Goal: Task Accomplishment & Management: Manage account settings

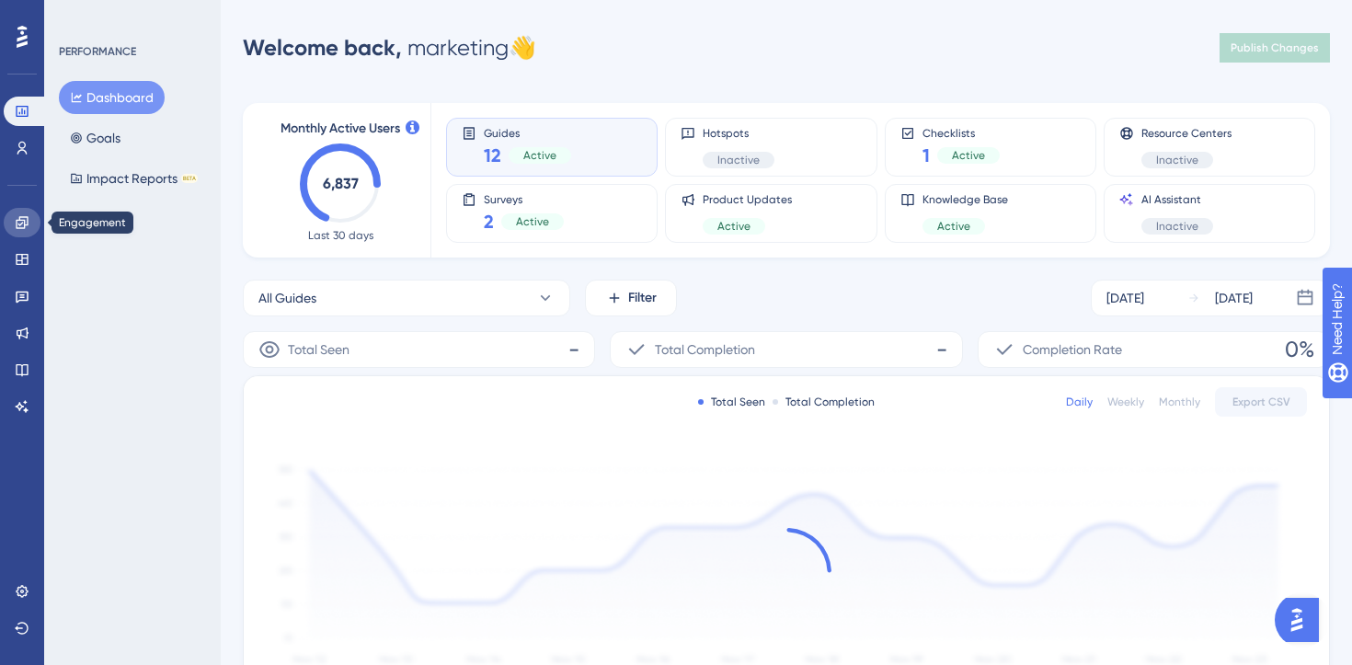
click at [29, 228] on icon at bounding box center [22, 222] width 15 height 15
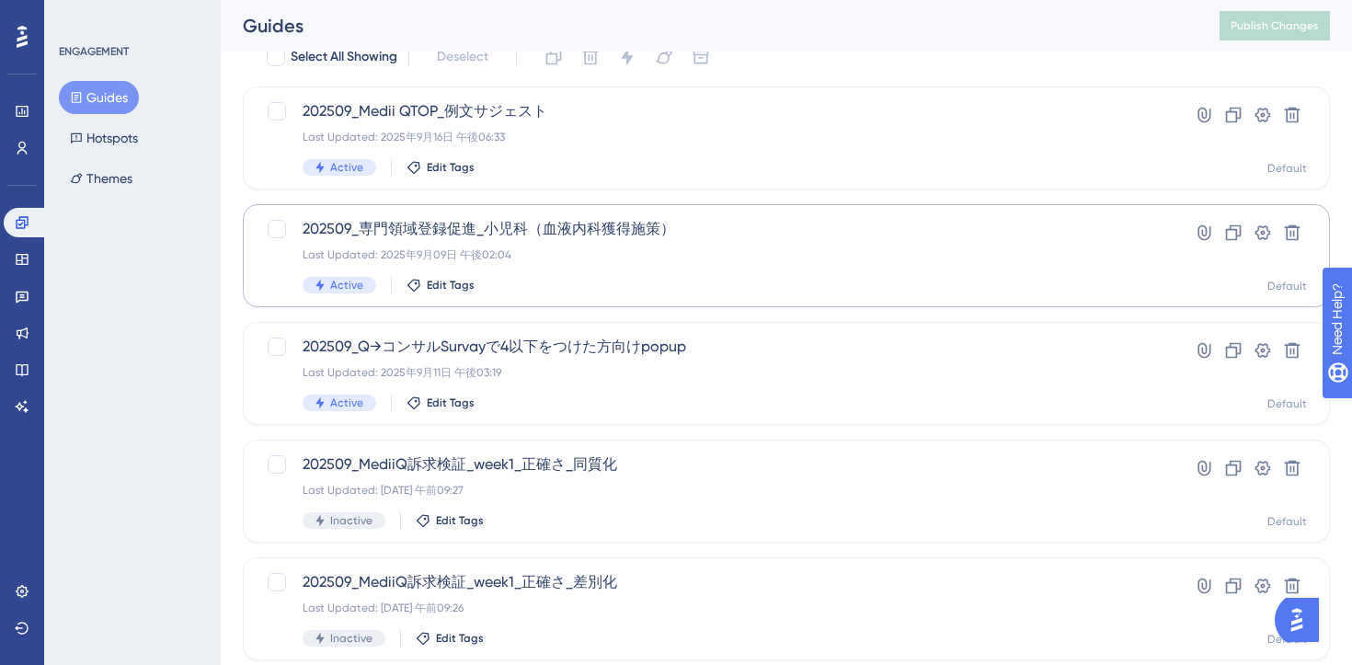
scroll to position [84, 0]
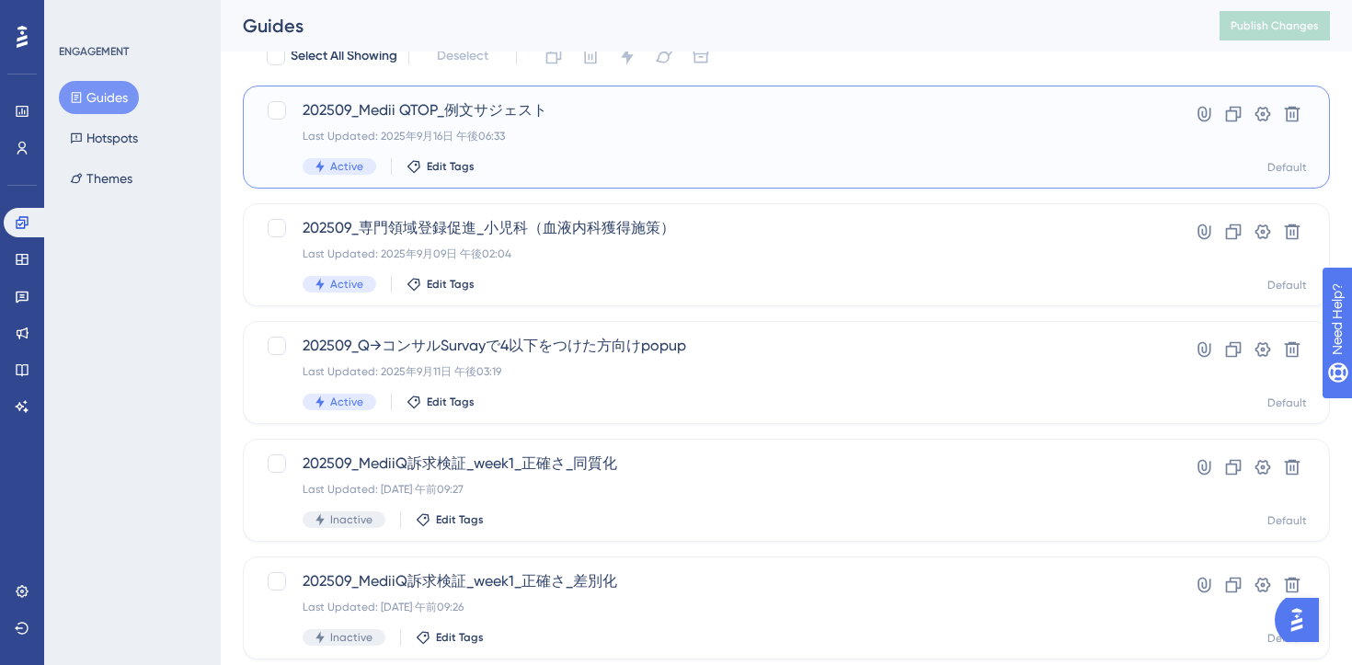
click at [725, 162] on div "Active Edit Tags" at bounding box center [712, 166] width 820 height 17
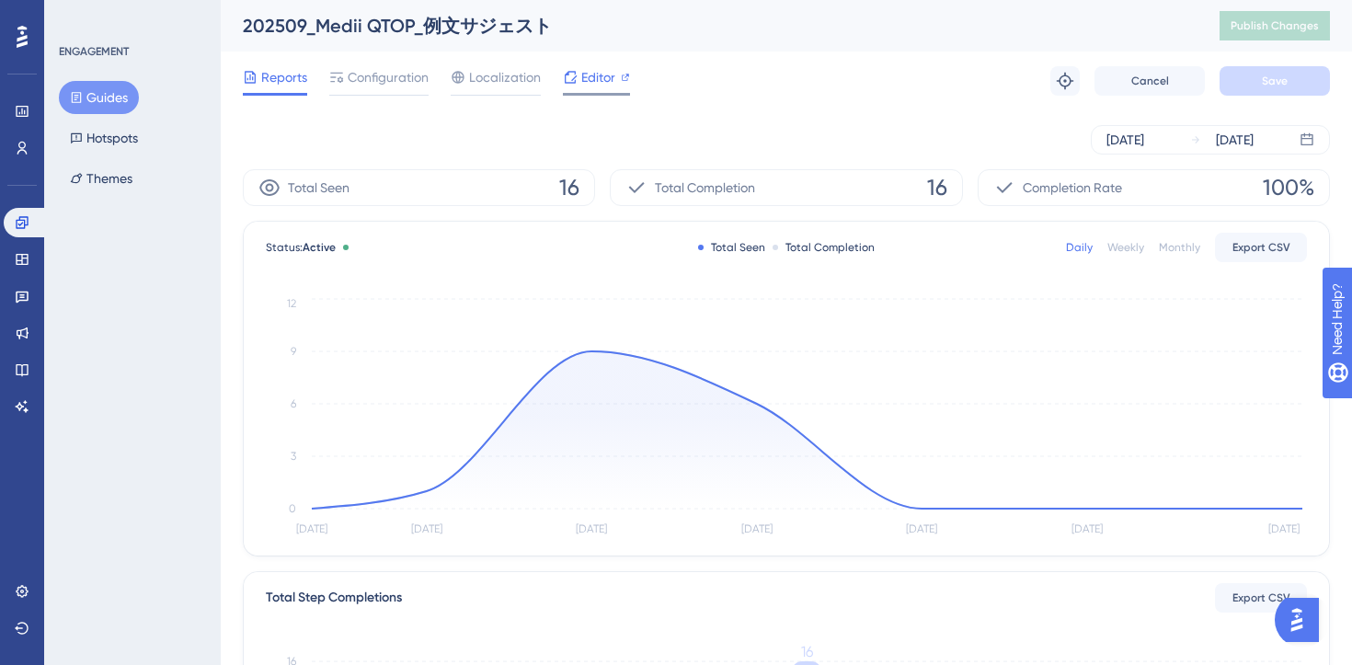
click at [588, 76] on span "Editor" at bounding box center [598, 77] width 34 height 22
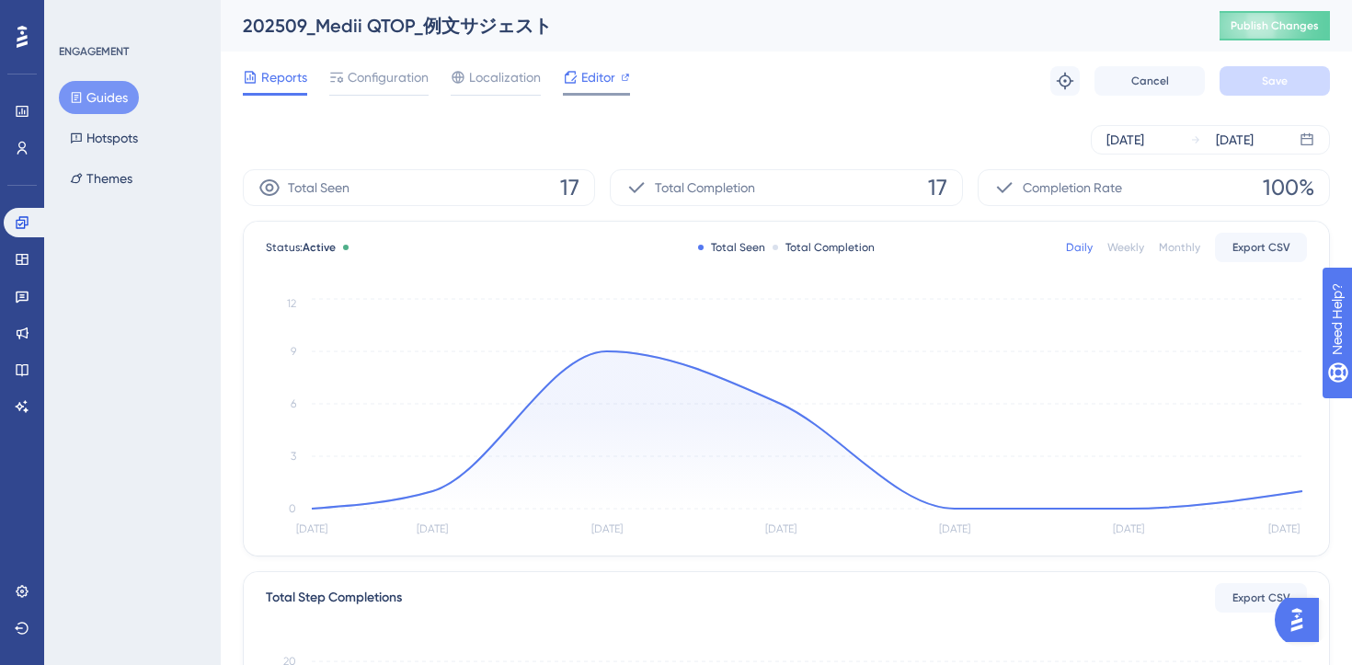
click at [615, 76] on div "Editor" at bounding box center [596, 77] width 67 height 22
click at [391, 81] on span "Configuration" at bounding box center [388, 77] width 81 height 22
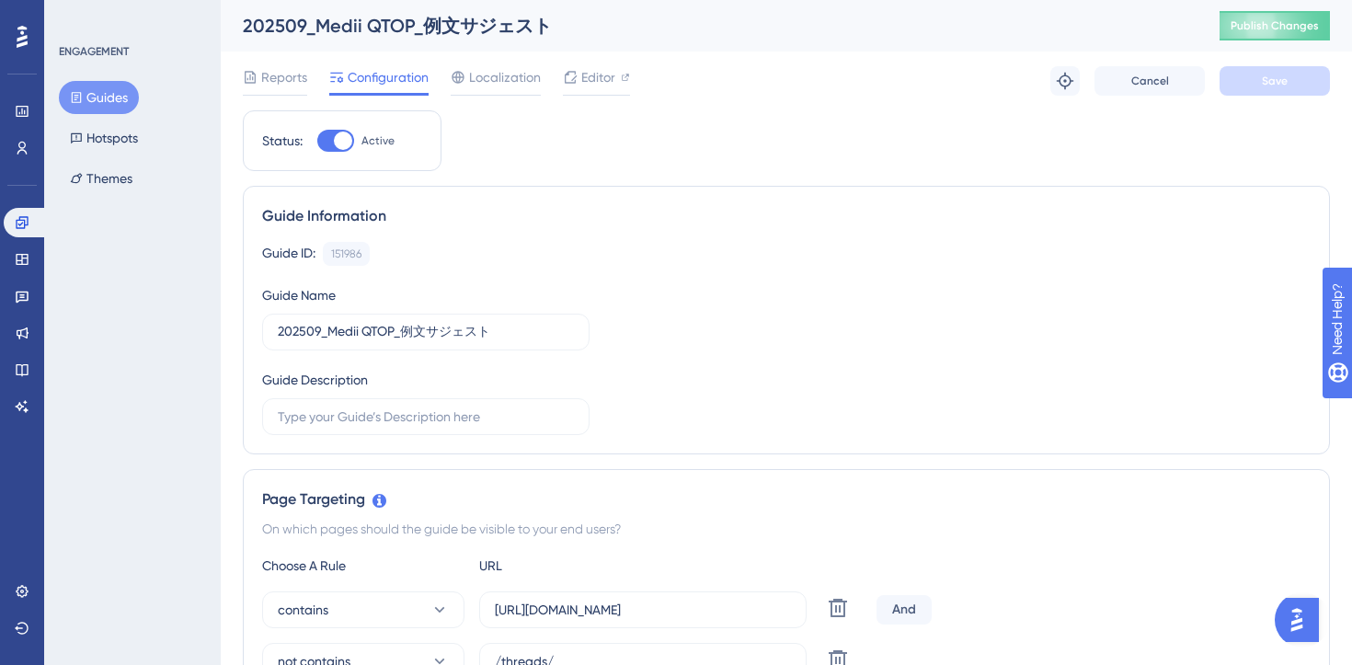
click at [334, 140] on div at bounding box center [343, 140] width 18 height 18
click at [317, 141] on input "Active" at bounding box center [316, 141] width 1 height 1
checkbox input "false"
click at [1263, 86] on span "Save" at bounding box center [1274, 81] width 26 height 15
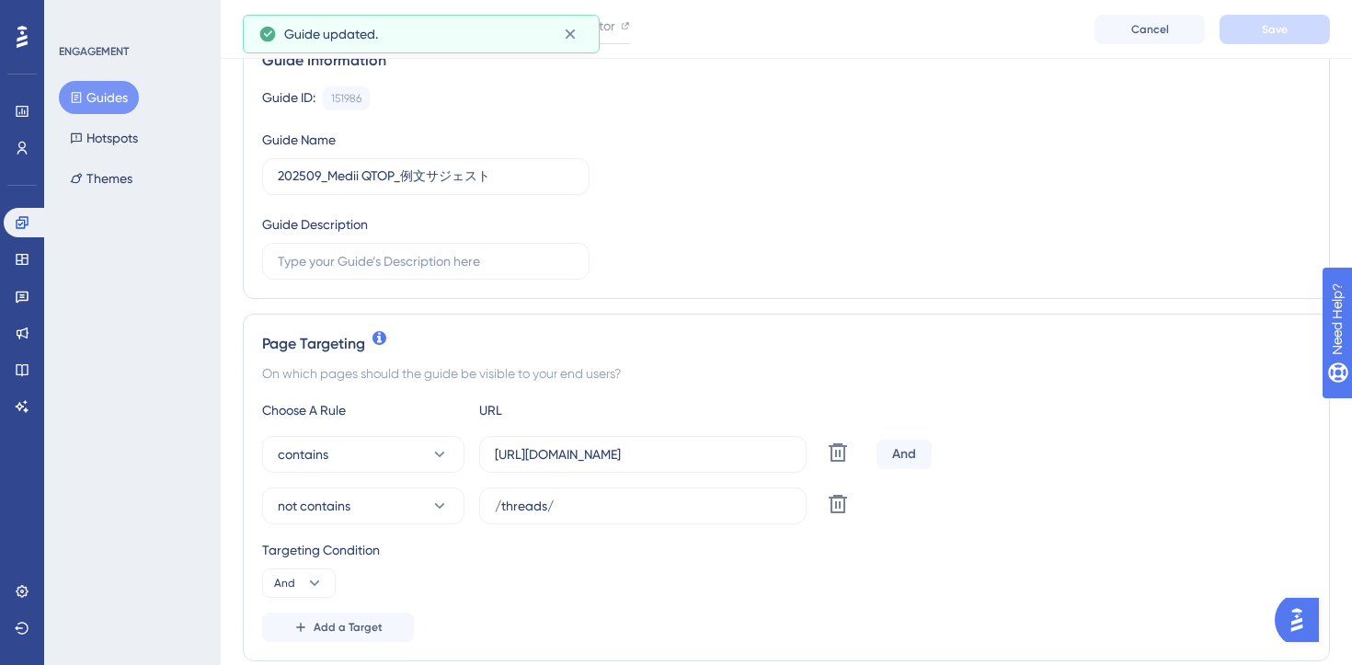
scroll to position [190, 0]
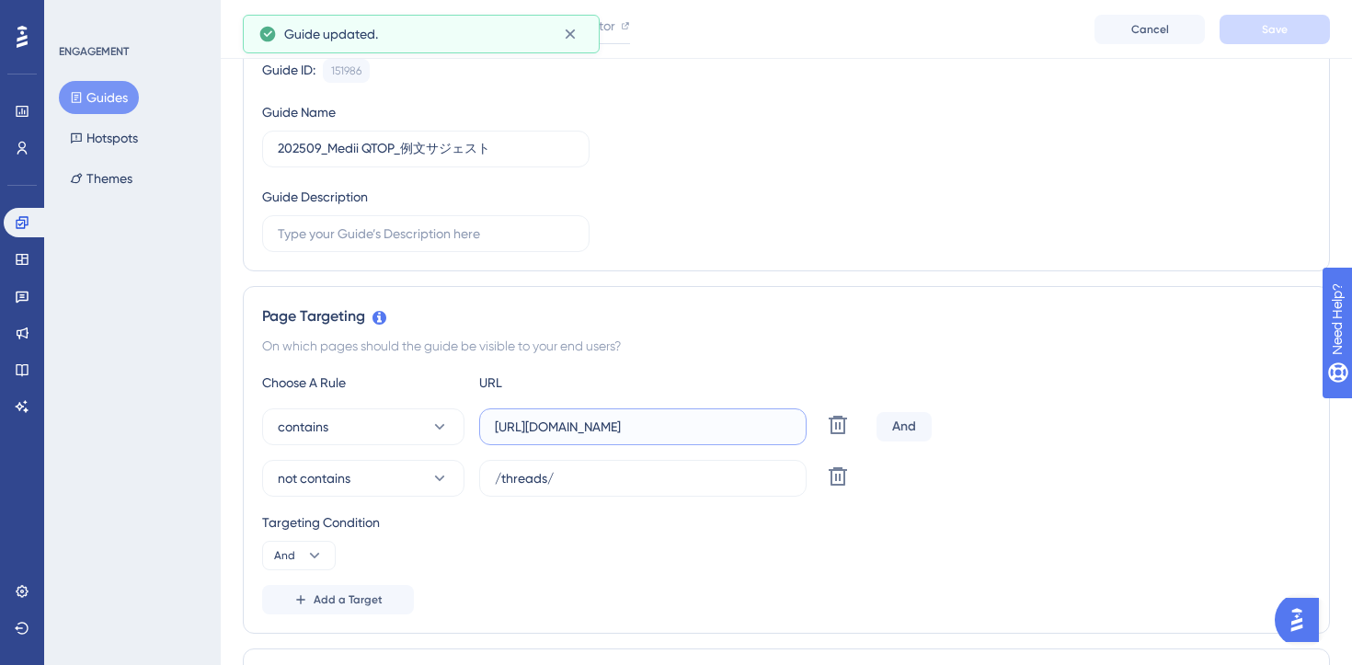
click at [565, 429] on input "https://stg-e-consult.medii.jp/ai-assistant" at bounding box center [643, 427] width 296 height 20
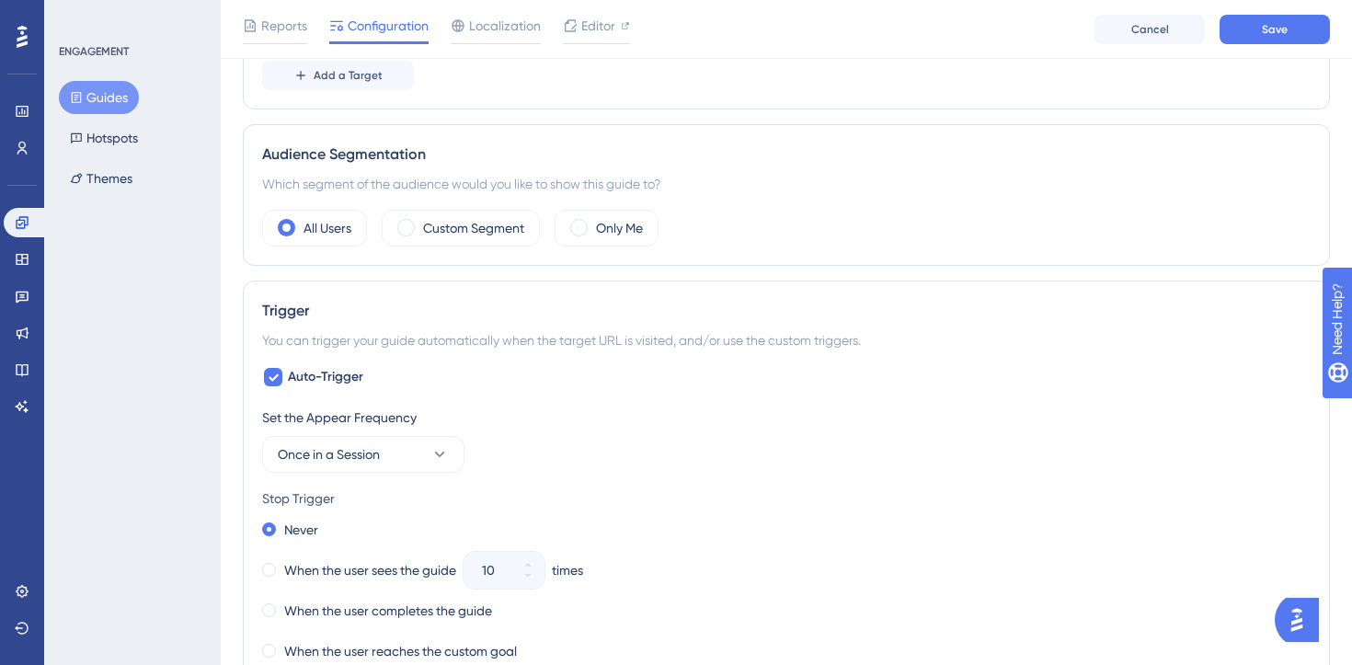
scroll to position [718, 0]
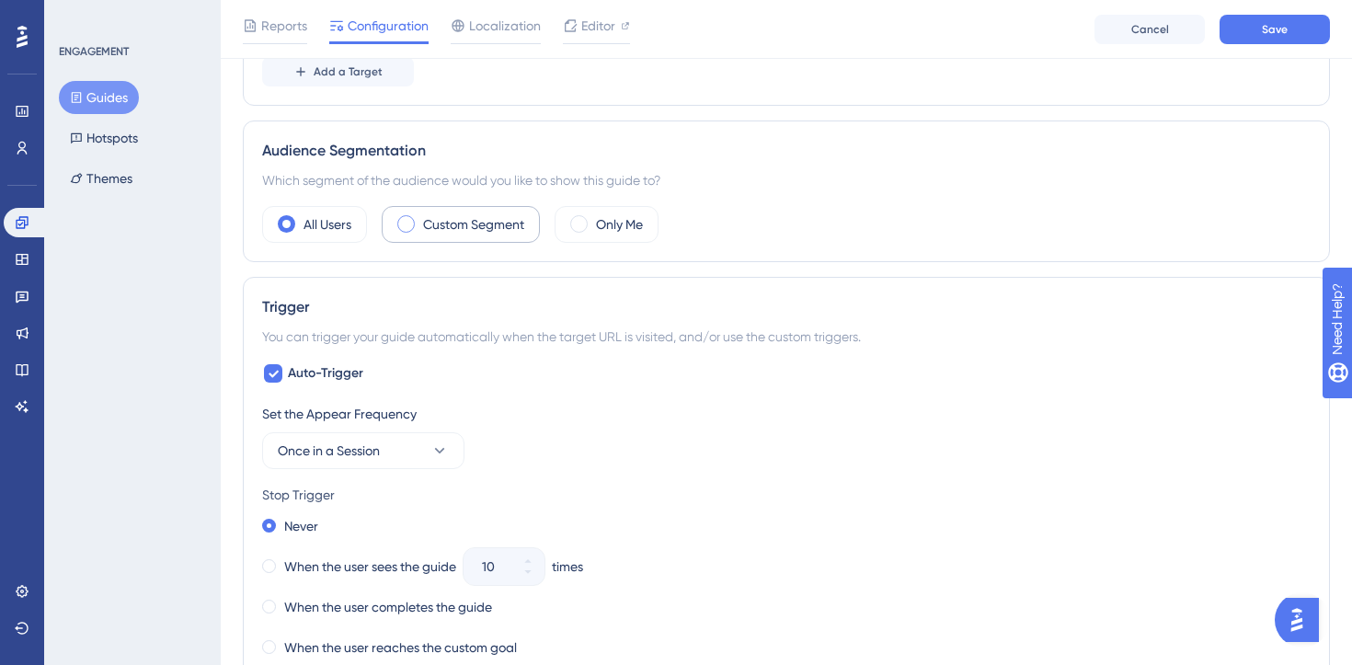
type input "https://e-consult.medii.jp/ai-assistant"
click at [452, 225] on label "Custom Segment" at bounding box center [473, 224] width 101 height 22
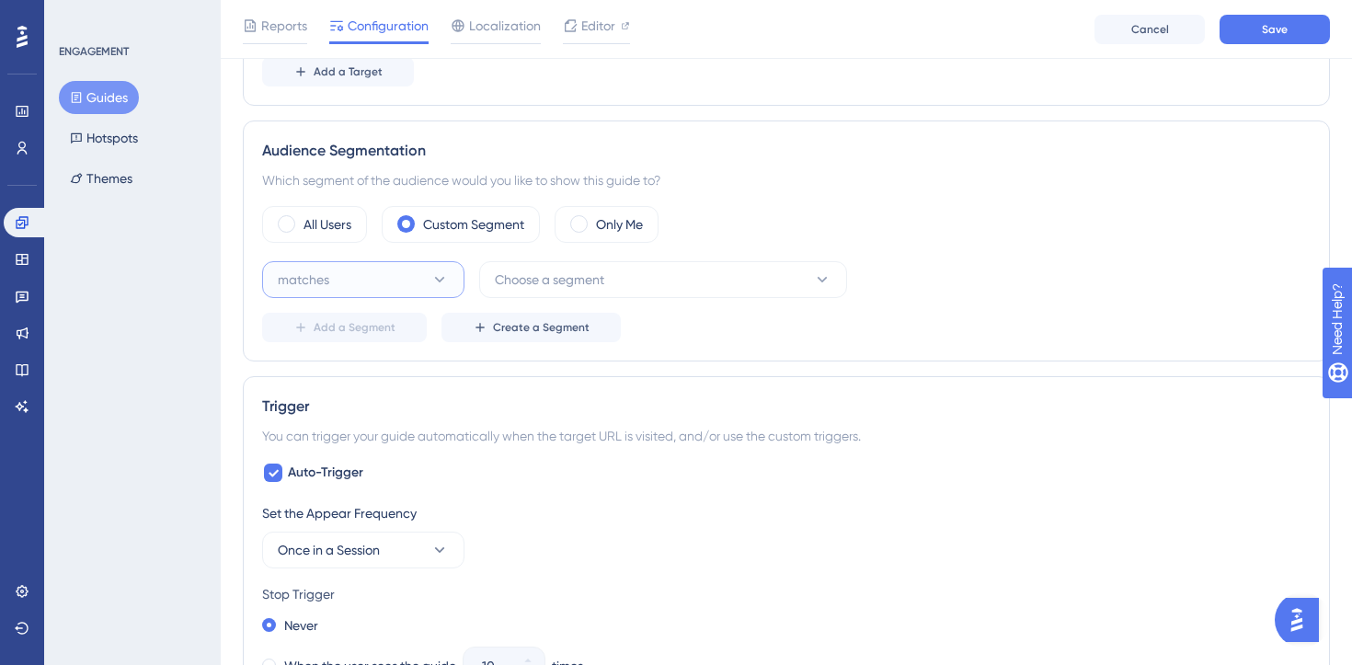
click at [436, 275] on icon at bounding box center [439, 279] width 18 height 18
click at [415, 330] on div "matches matches" at bounding box center [363, 335] width 149 height 37
click at [607, 277] on button "Choose a segment" at bounding box center [663, 279] width 368 height 37
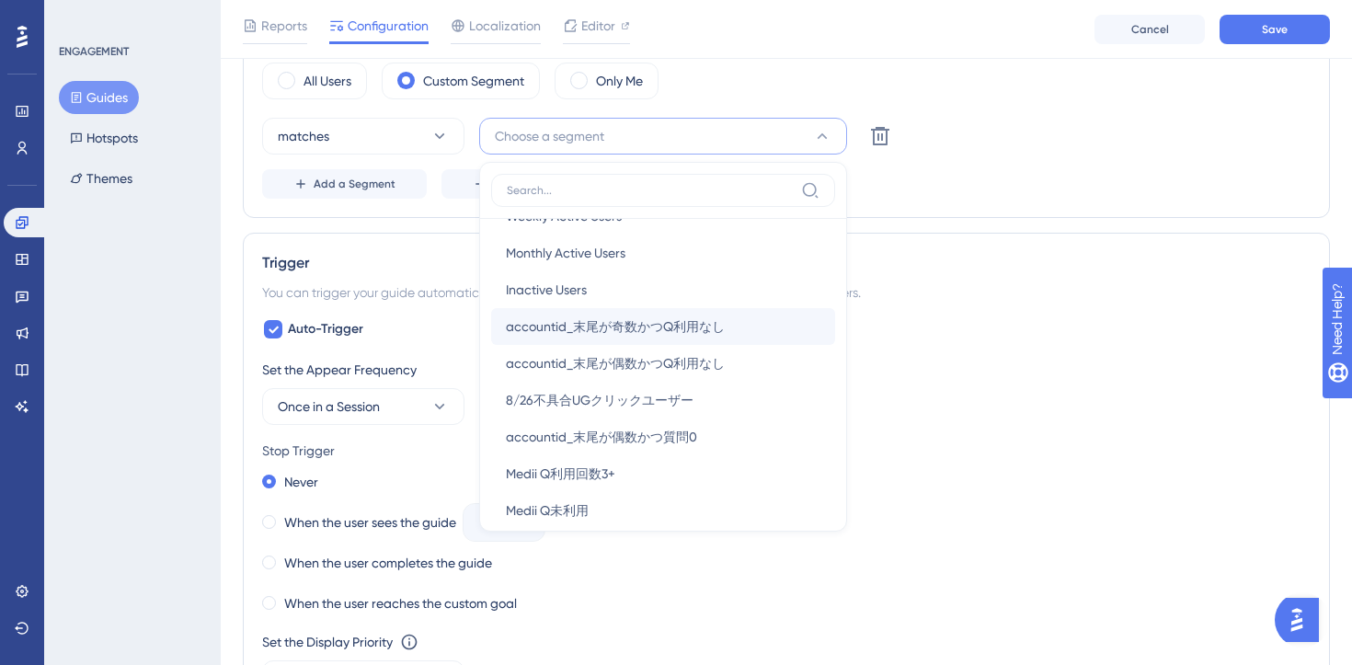
scroll to position [71, 0]
click at [649, 331] on span "accountid_末尾が奇数かつQ利用なし" at bounding box center [615, 325] width 219 height 22
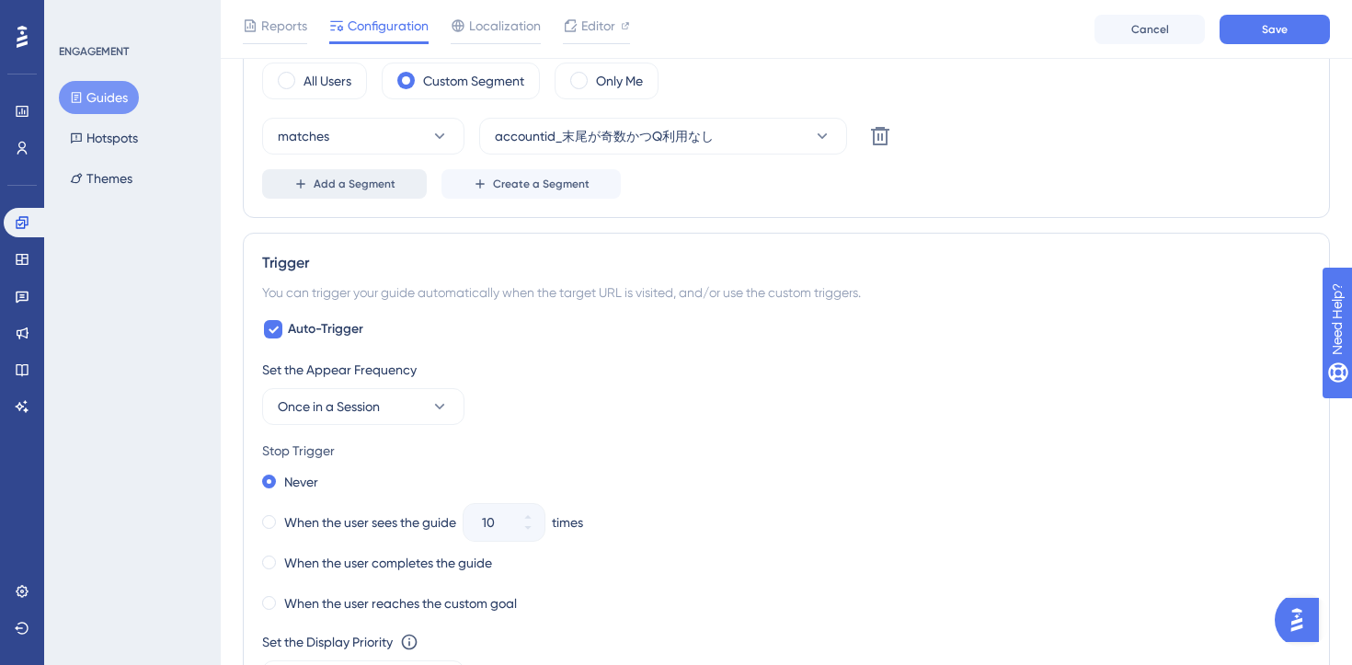
click at [360, 188] on span "Add a Segment" at bounding box center [355, 184] width 82 height 15
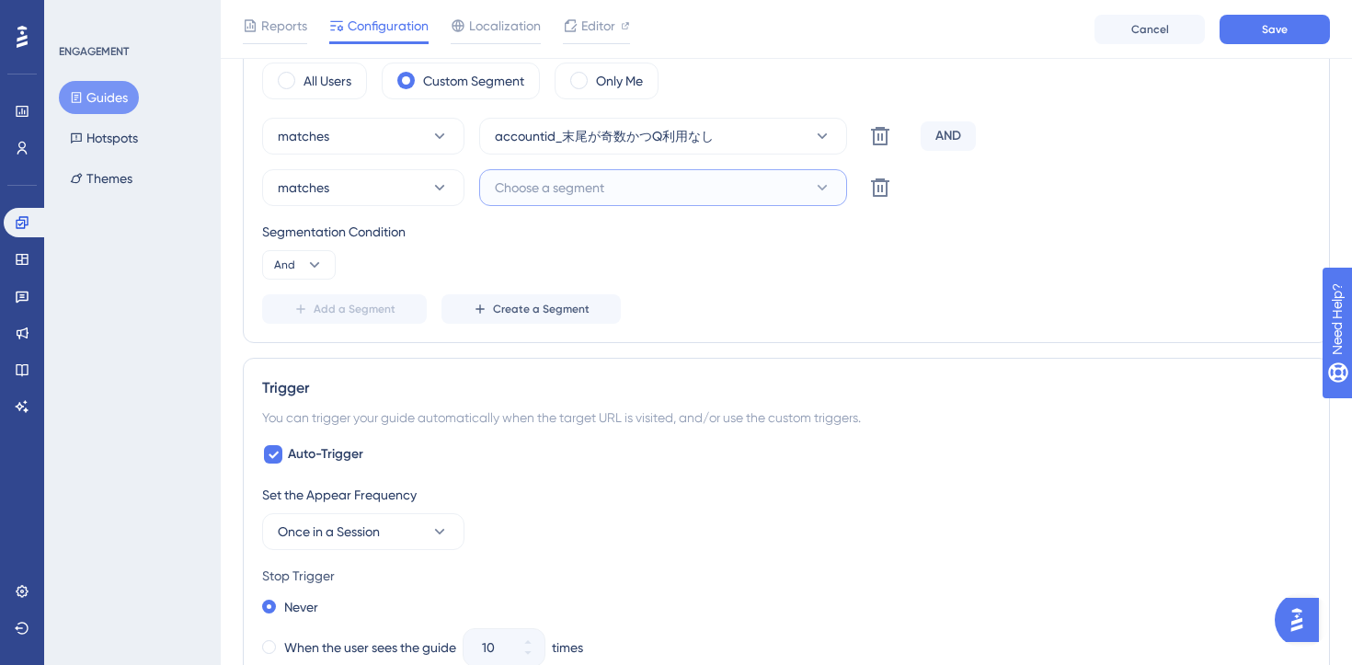
click at [641, 192] on button "Choose a segment" at bounding box center [663, 187] width 368 height 37
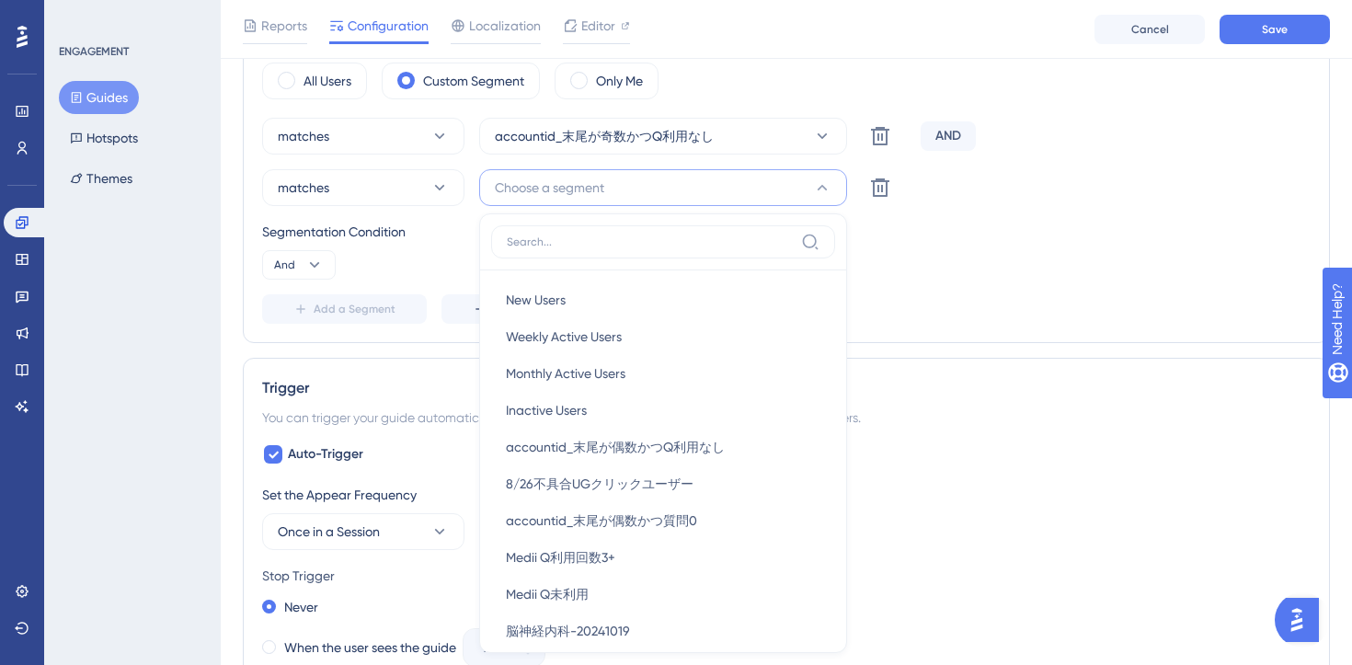
scroll to position [958, 0]
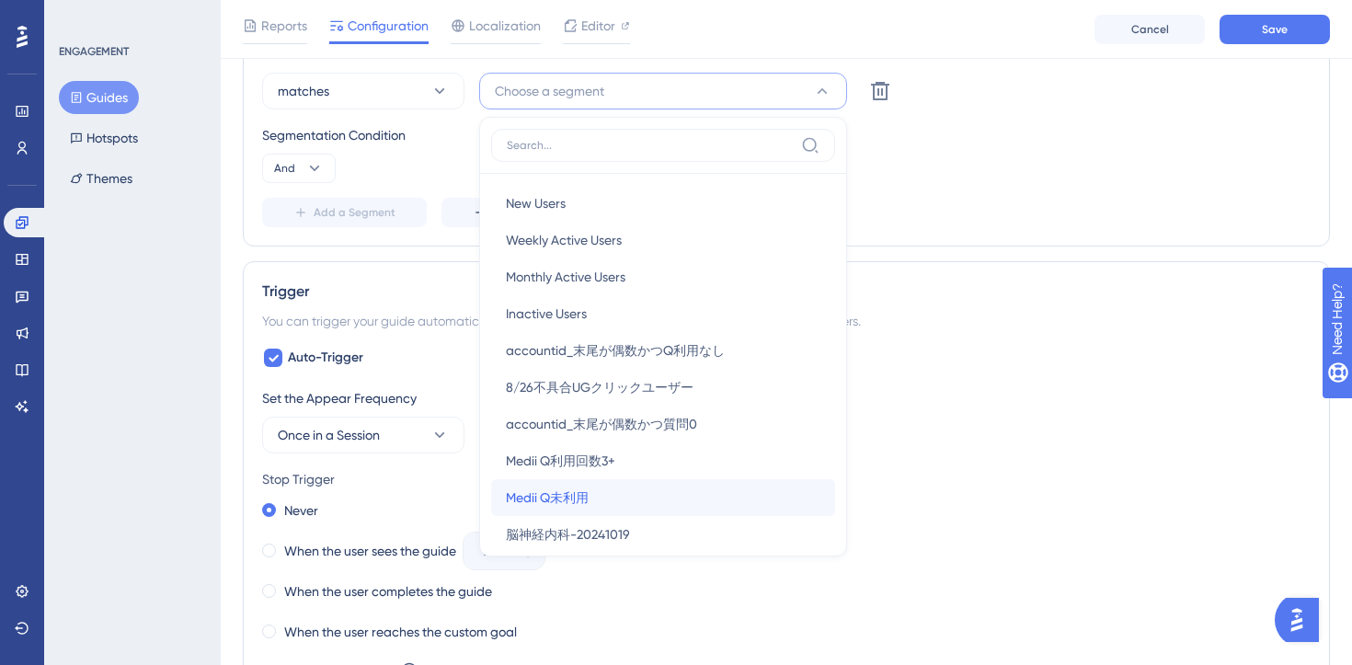
click at [599, 490] on div "Medii Q未利用 Medii Q未利用" at bounding box center [663, 497] width 314 height 37
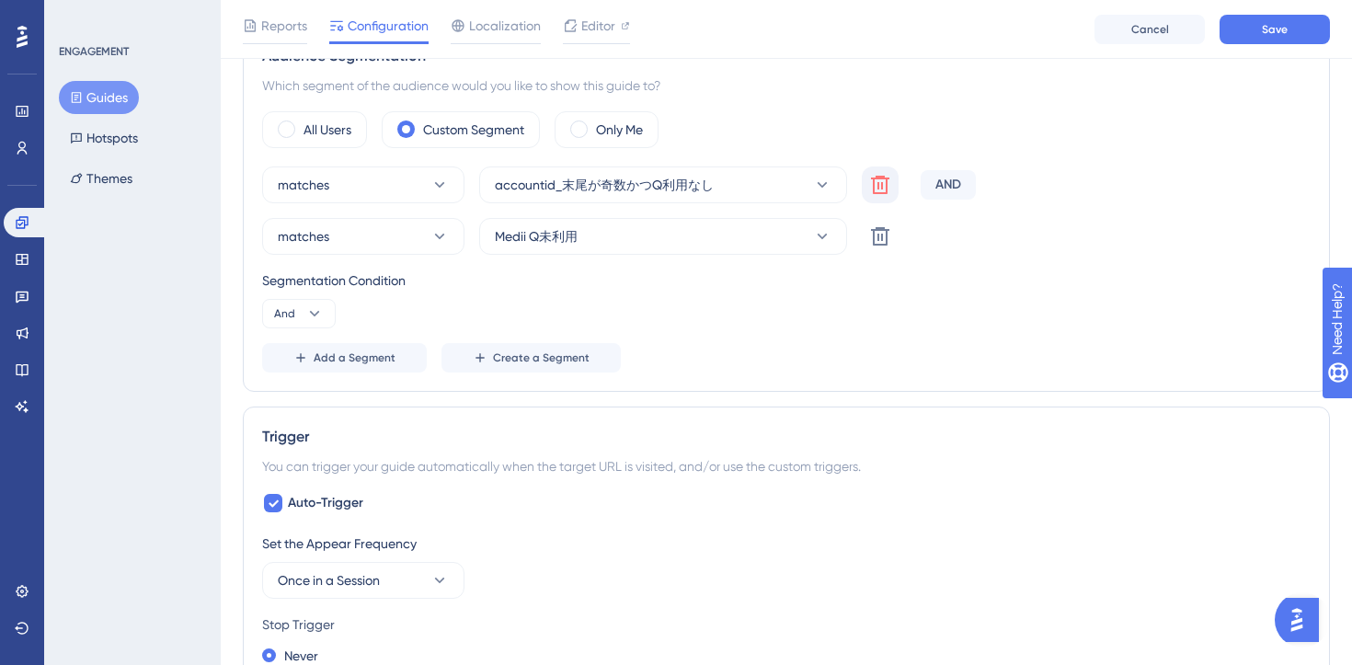
scroll to position [810, 0]
click at [878, 185] on icon at bounding box center [880, 187] width 18 height 18
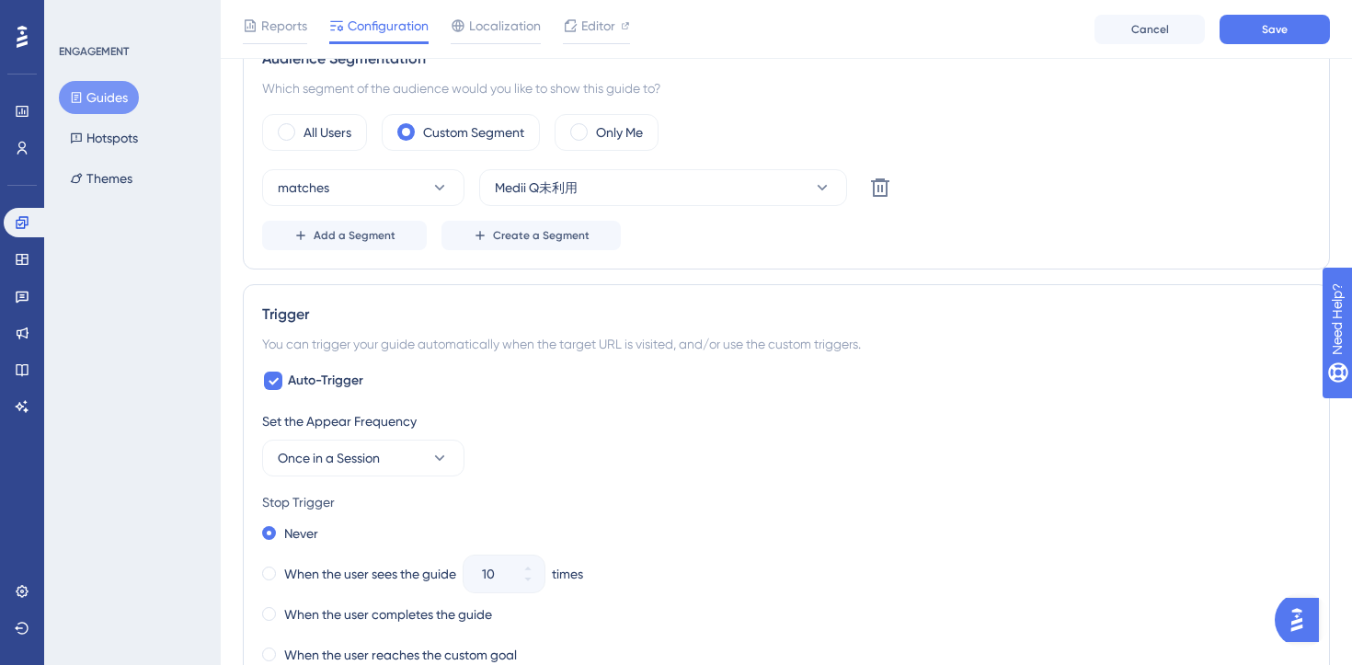
click at [770, 272] on div "Status: Inactive Guide Information Guide ID: 151986 Copy Guide Name 202509_Medi…" at bounding box center [786, 344] width 1087 height 2072
click at [441, 457] on icon at bounding box center [440, 458] width 10 height 6
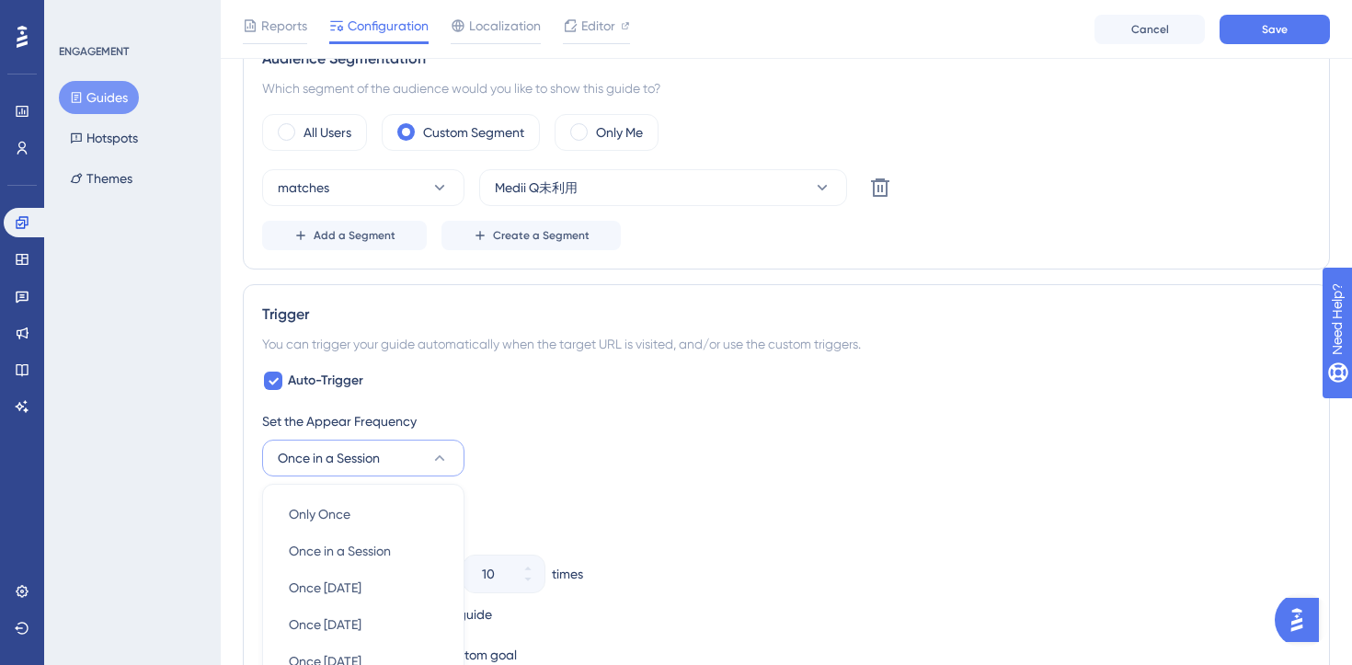
scroll to position [1102, 0]
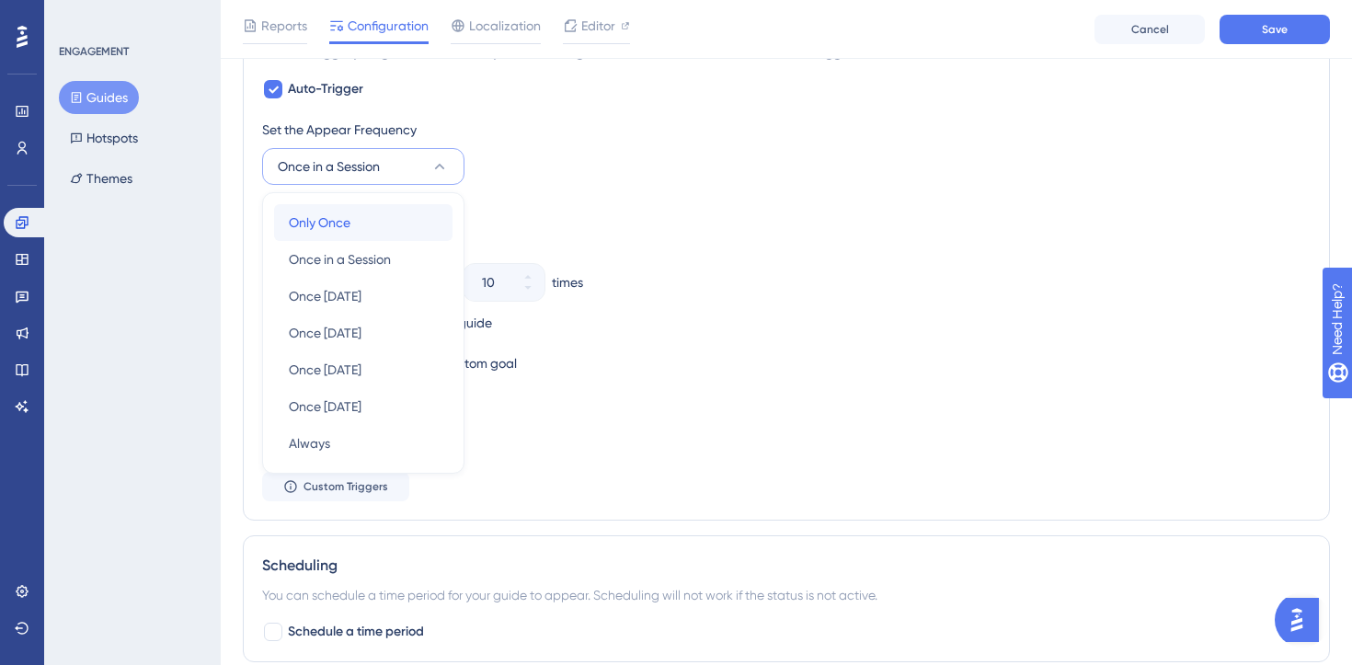
click at [393, 219] on div "Only Once Only Once" at bounding box center [363, 222] width 149 height 37
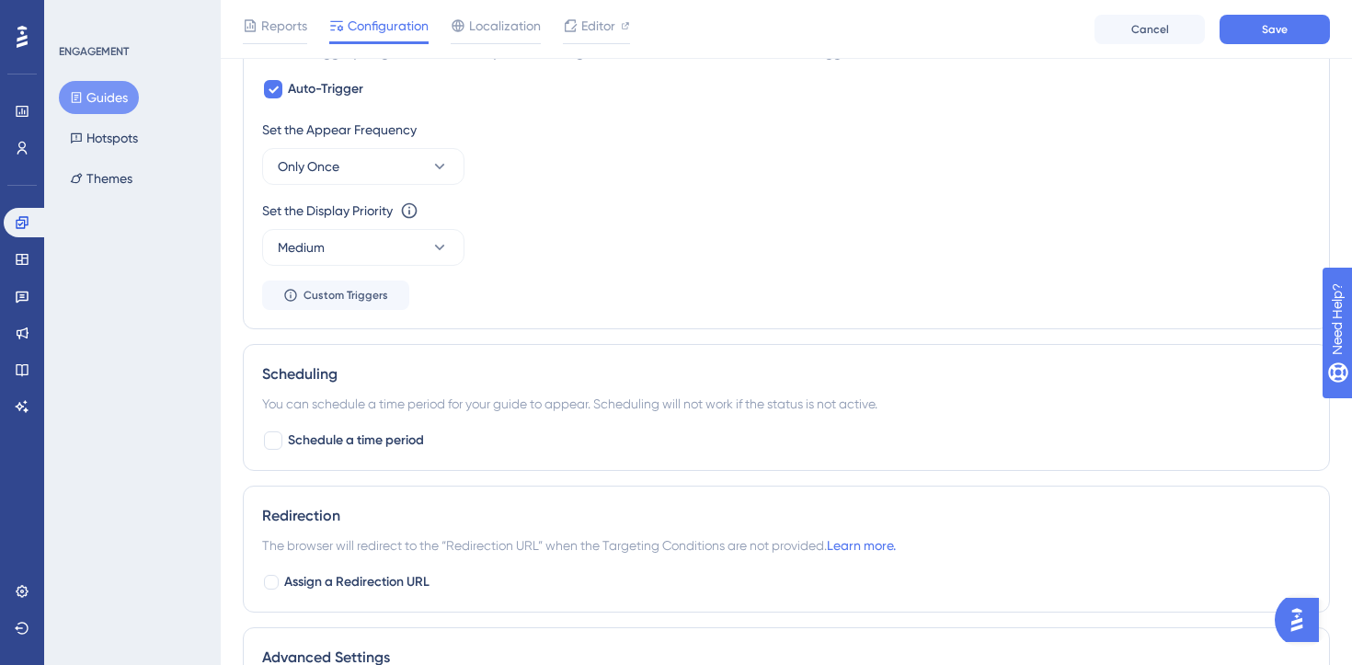
click at [733, 231] on div "Set the Display Priority This option will set the display priority between auto…" at bounding box center [786, 233] width 1048 height 66
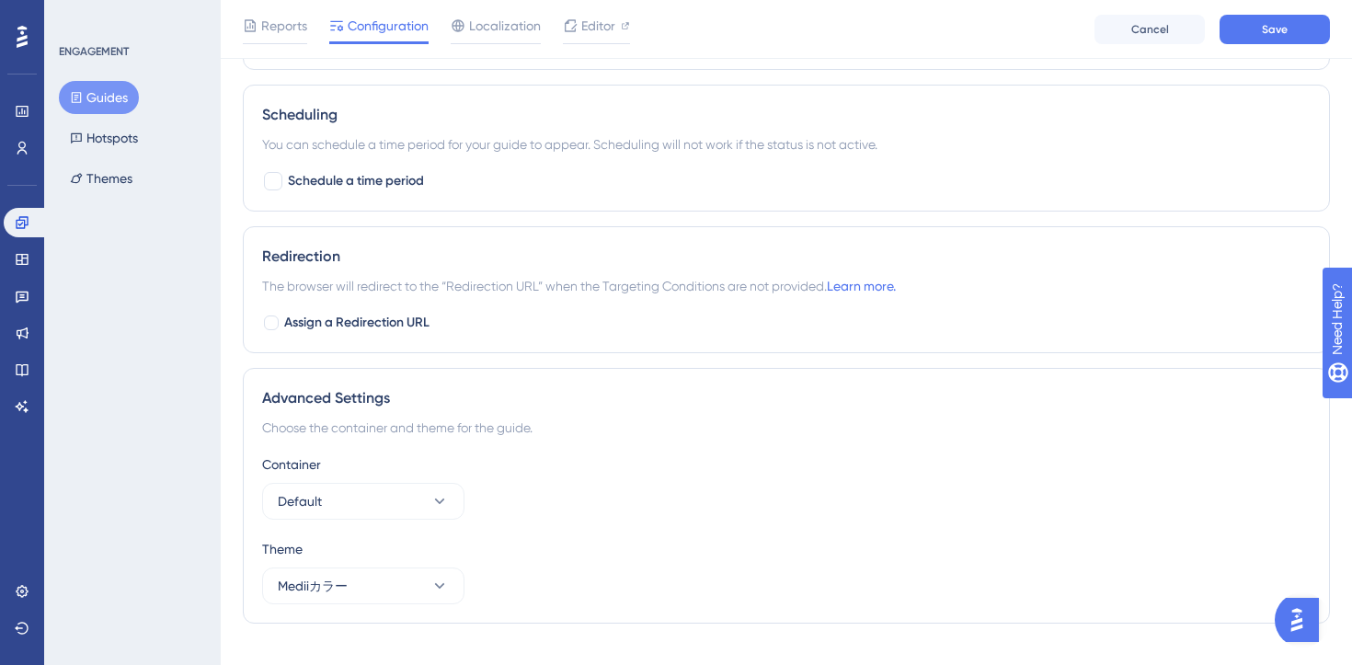
scroll to position [1393, 0]
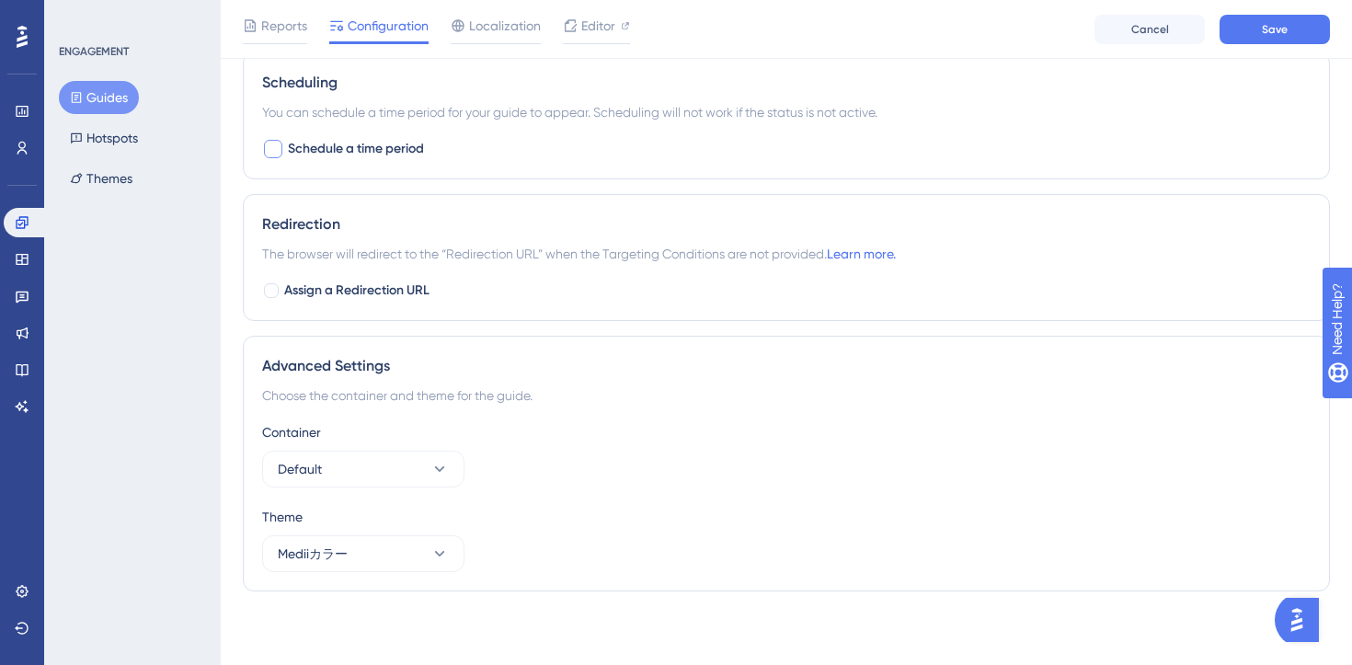
click at [263, 154] on div at bounding box center [273, 149] width 22 height 22
checkbox input "true"
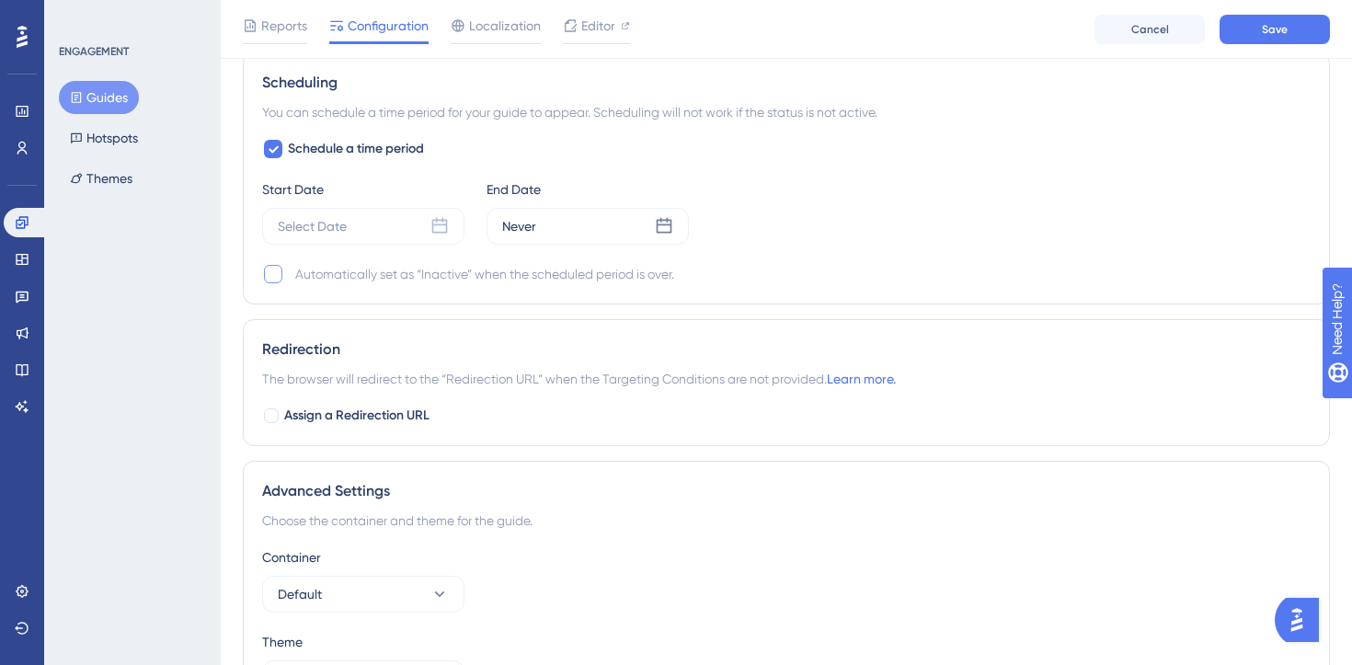
click at [274, 270] on div at bounding box center [273, 274] width 18 height 18
checkbox input "true"
click at [440, 230] on icon at bounding box center [439, 226] width 18 height 18
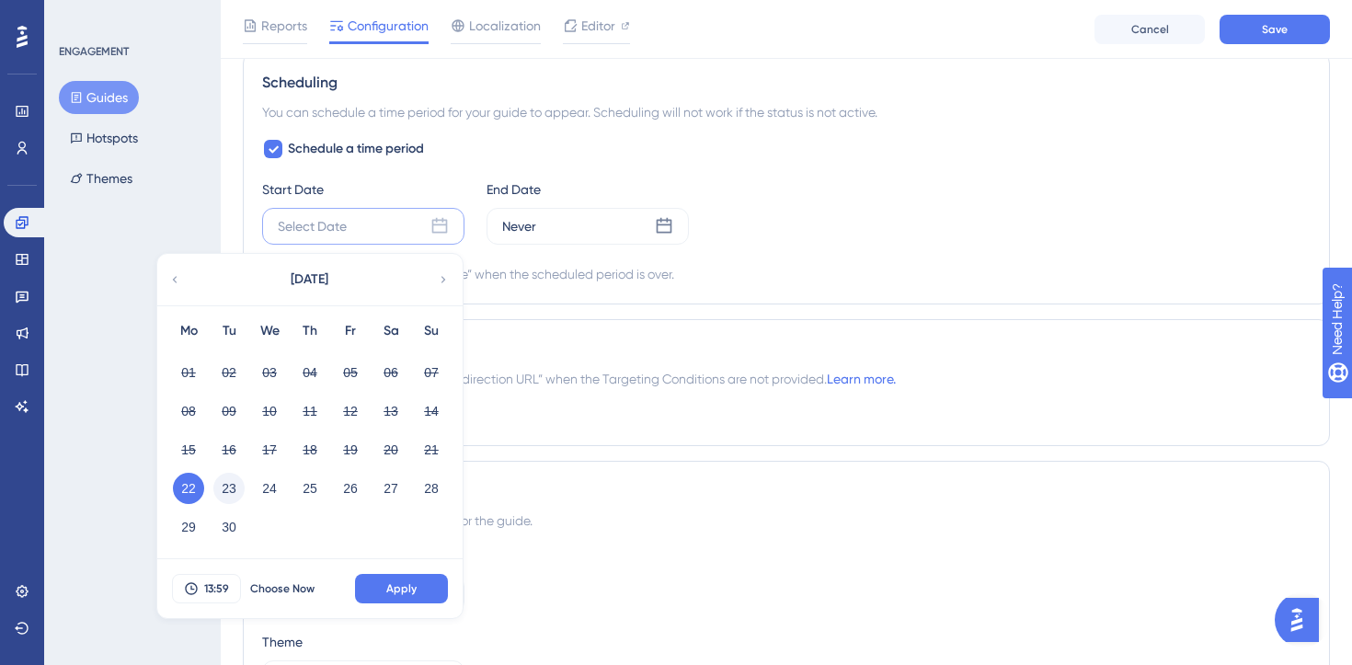
click at [223, 490] on button "23" at bounding box center [228, 488] width 31 height 31
click at [372, 592] on button "Apply" at bounding box center [401, 588] width 93 height 29
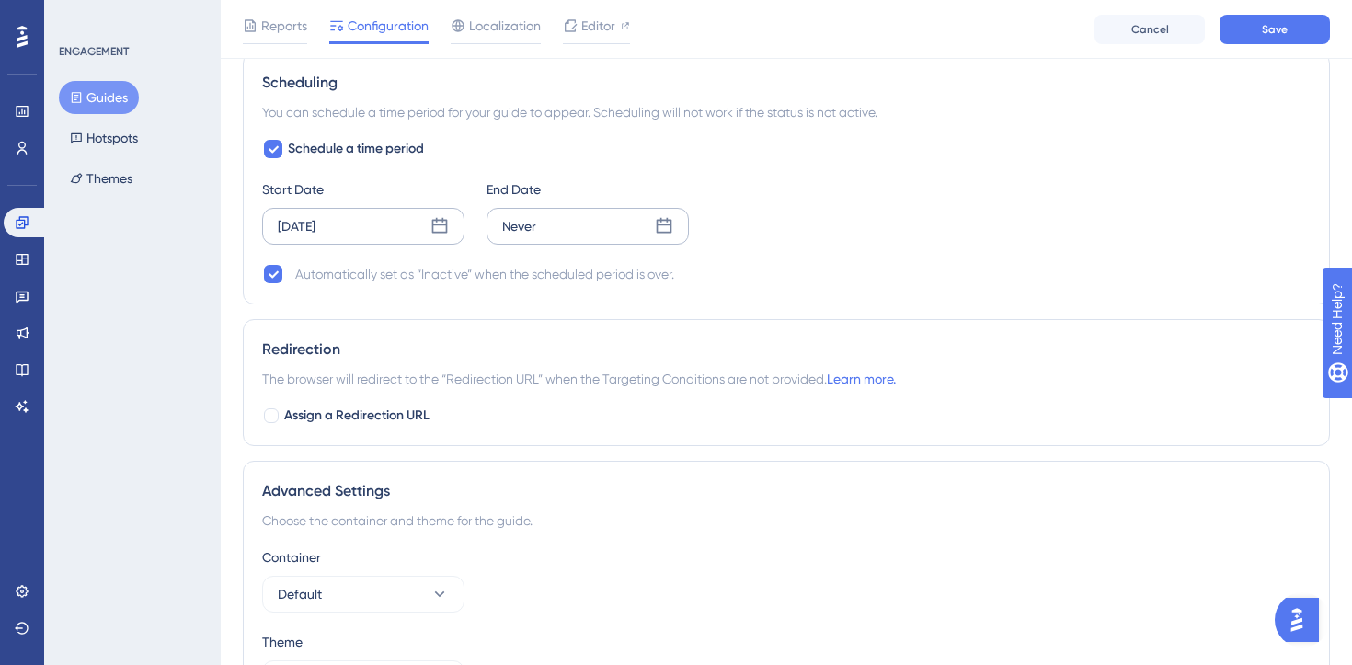
click at [657, 234] on icon at bounding box center [664, 226] width 18 height 18
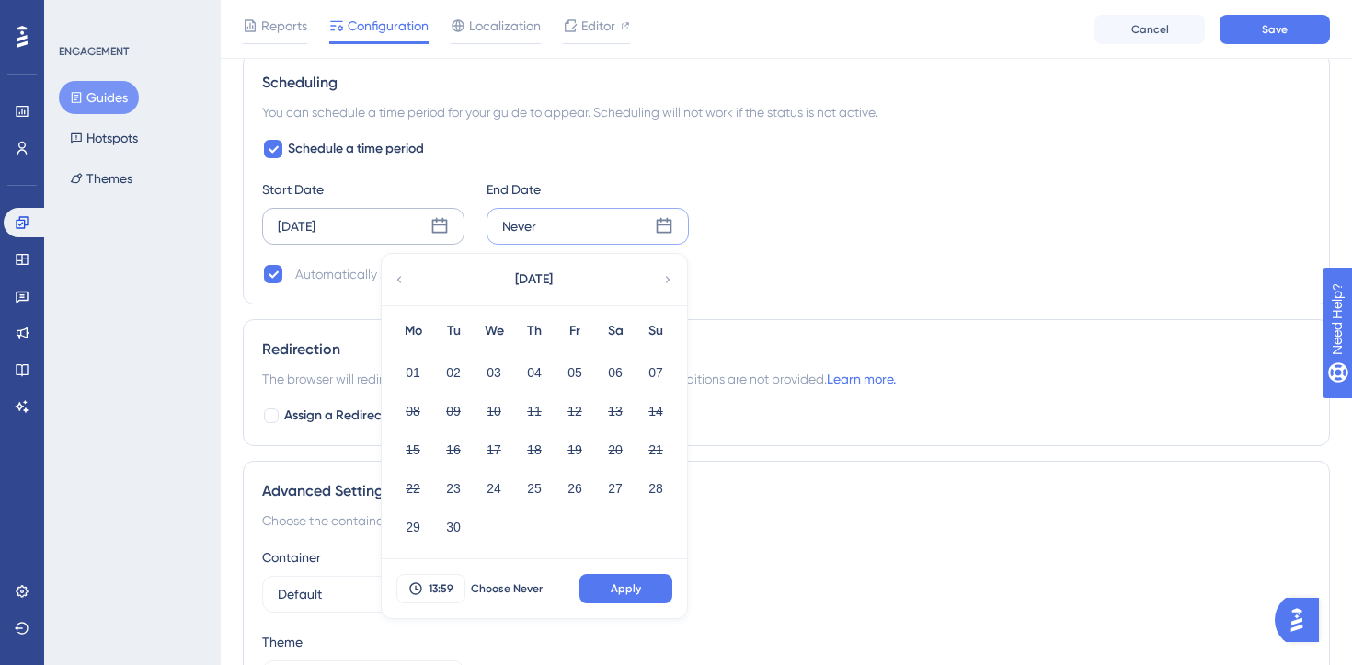
click at [439, 225] on icon at bounding box center [439, 226] width 18 height 18
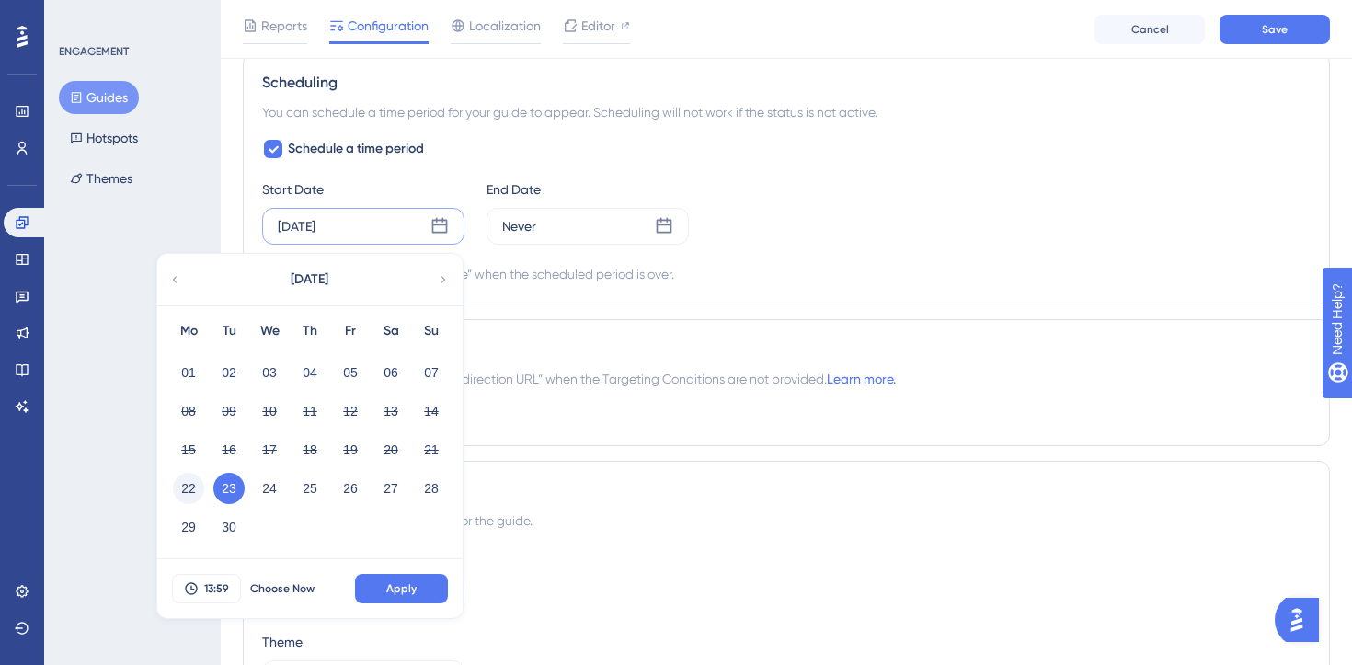
click at [186, 486] on button "22" at bounding box center [188, 488] width 31 height 31
click at [381, 586] on button "Apply" at bounding box center [401, 588] width 93 height 29
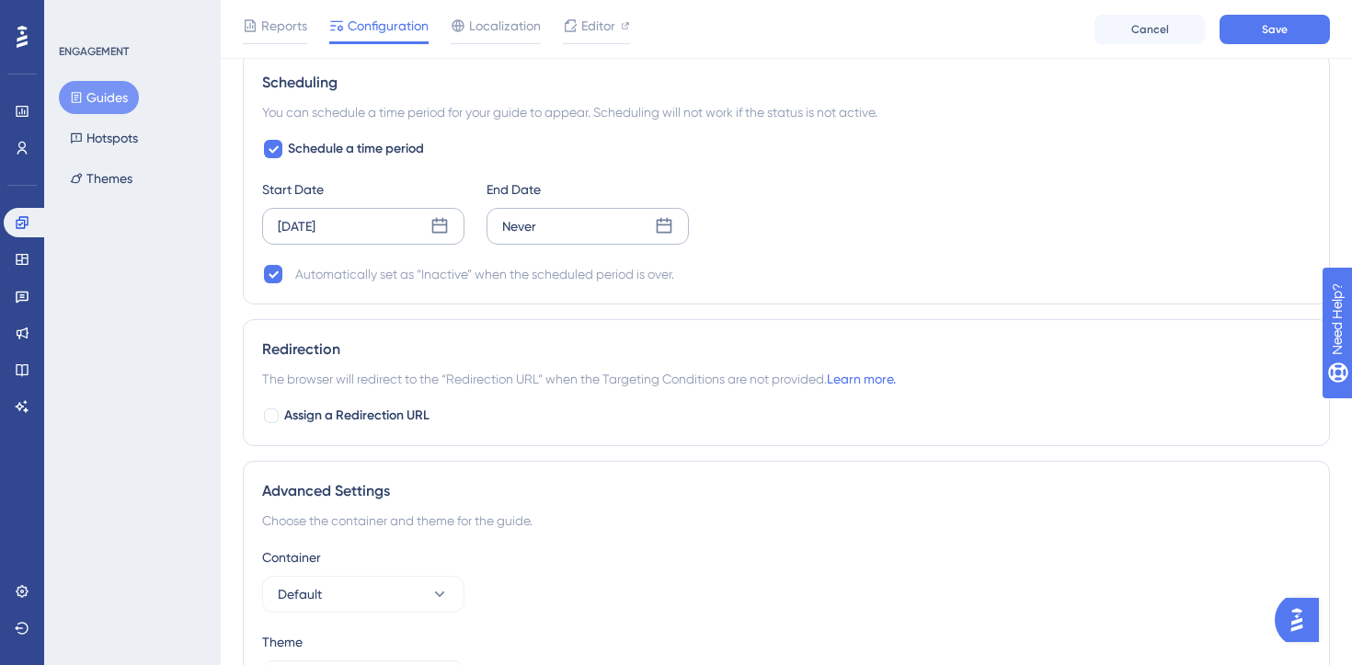
click at [668, 230] on icon at bounding box center [664, 226] width 18 height 18
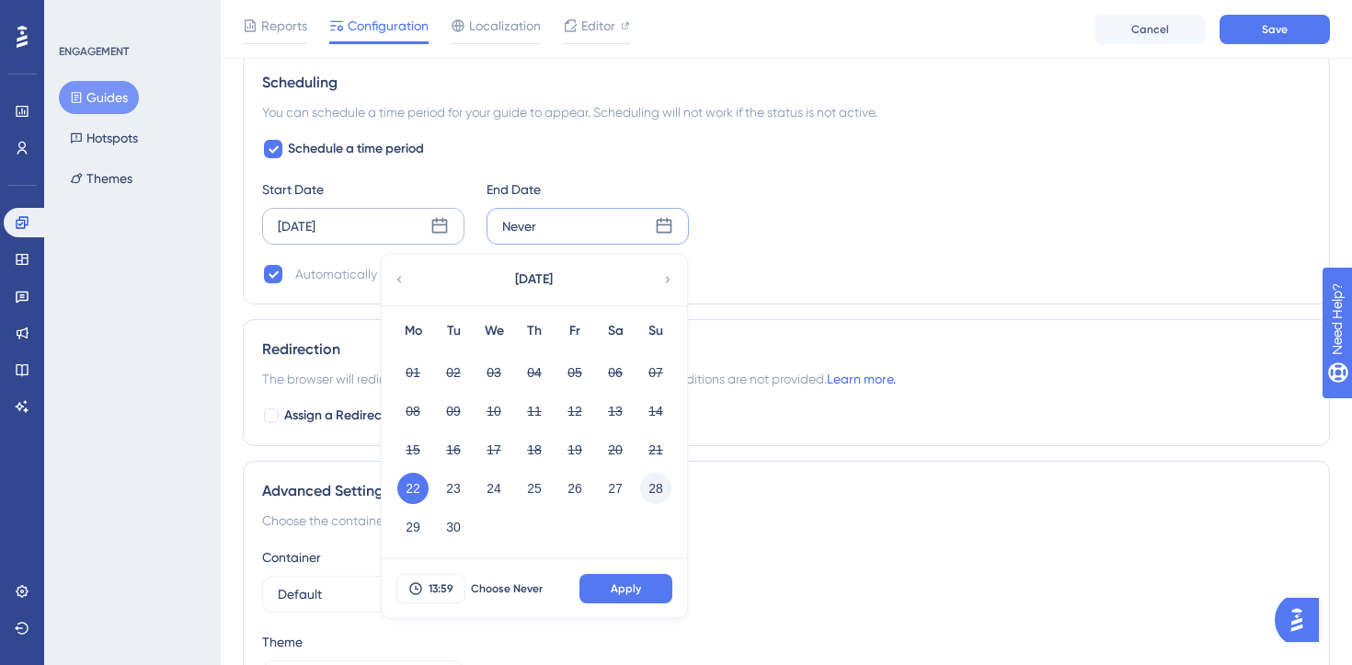
click at [658, 491] on button "28" at bounding box center [655, 488] width 31 height 31
click at [445, 596] on button "13:59" at bounding box center [430, 588] width 69 height 29
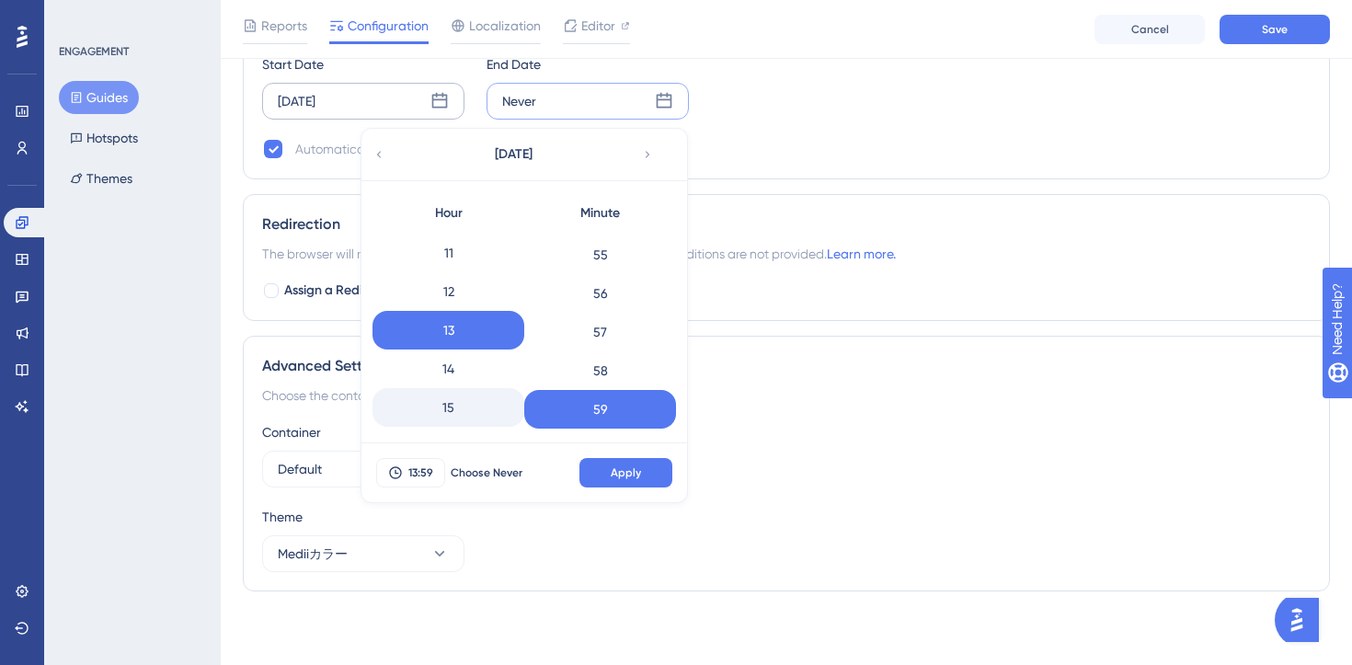
scroll to position [730, 0]
click at [453, 414] on div "23" at bounding box center [448, 409] width 152 height 39
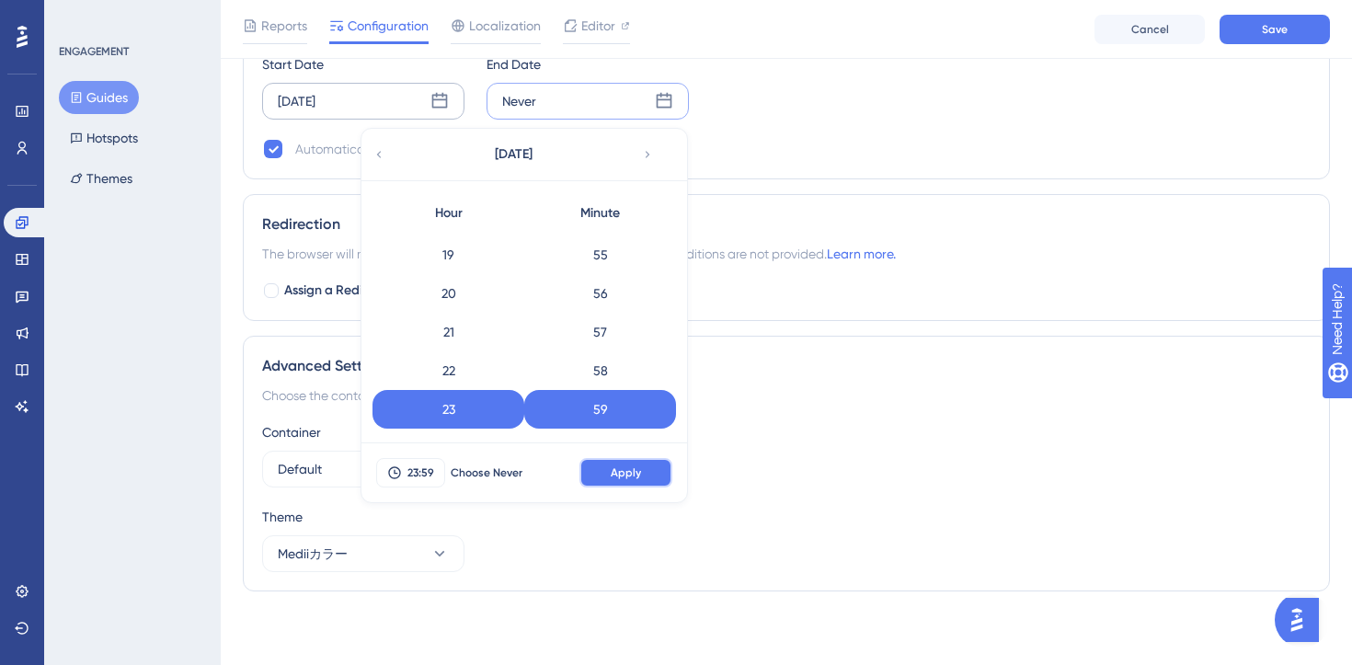
click at [611, 482] on button "Apply" at bounding box center [625, 472] width 93 height 29
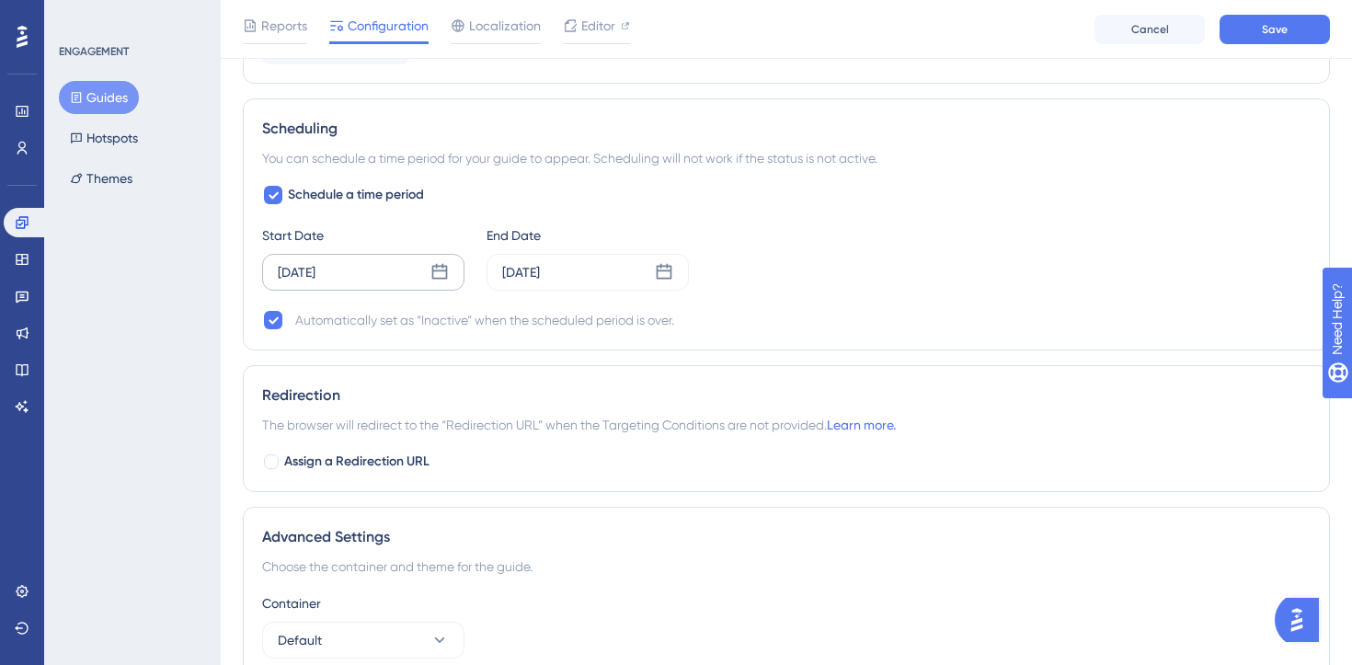
scroll to position [1261, 0]
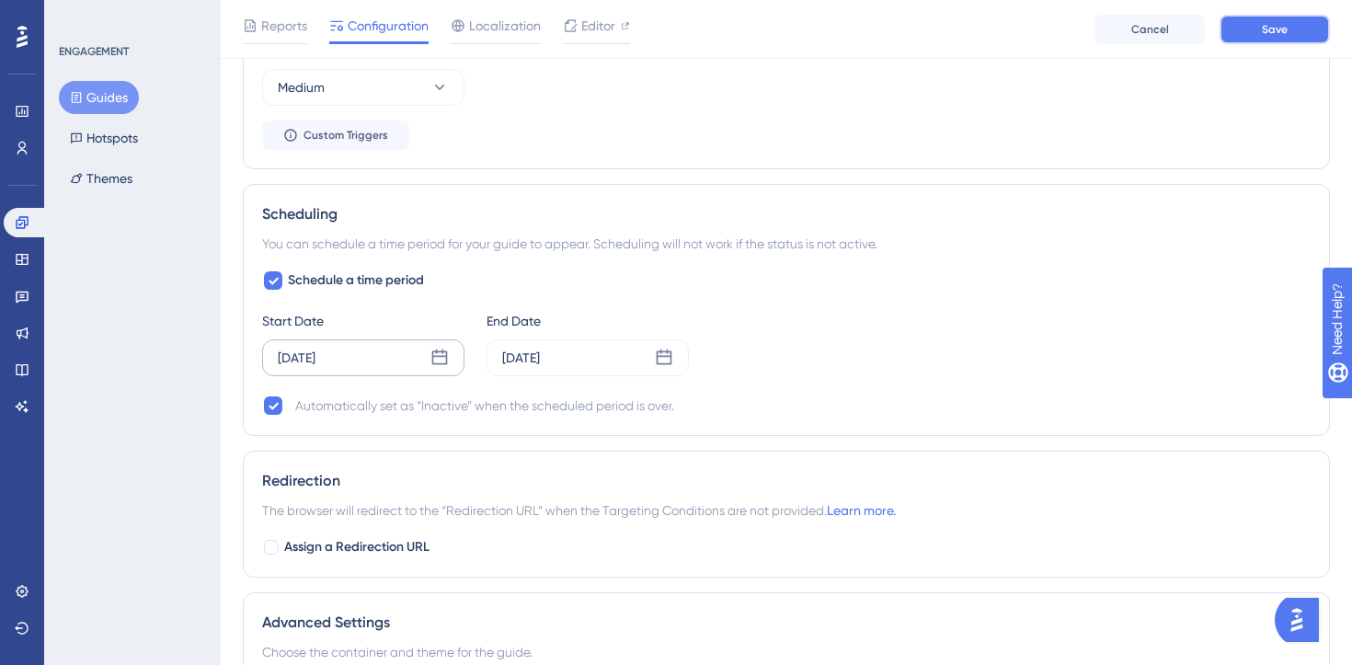
click at [1260, 40] on button "Save" at bounding box center [1274, 29] width 110 height 29
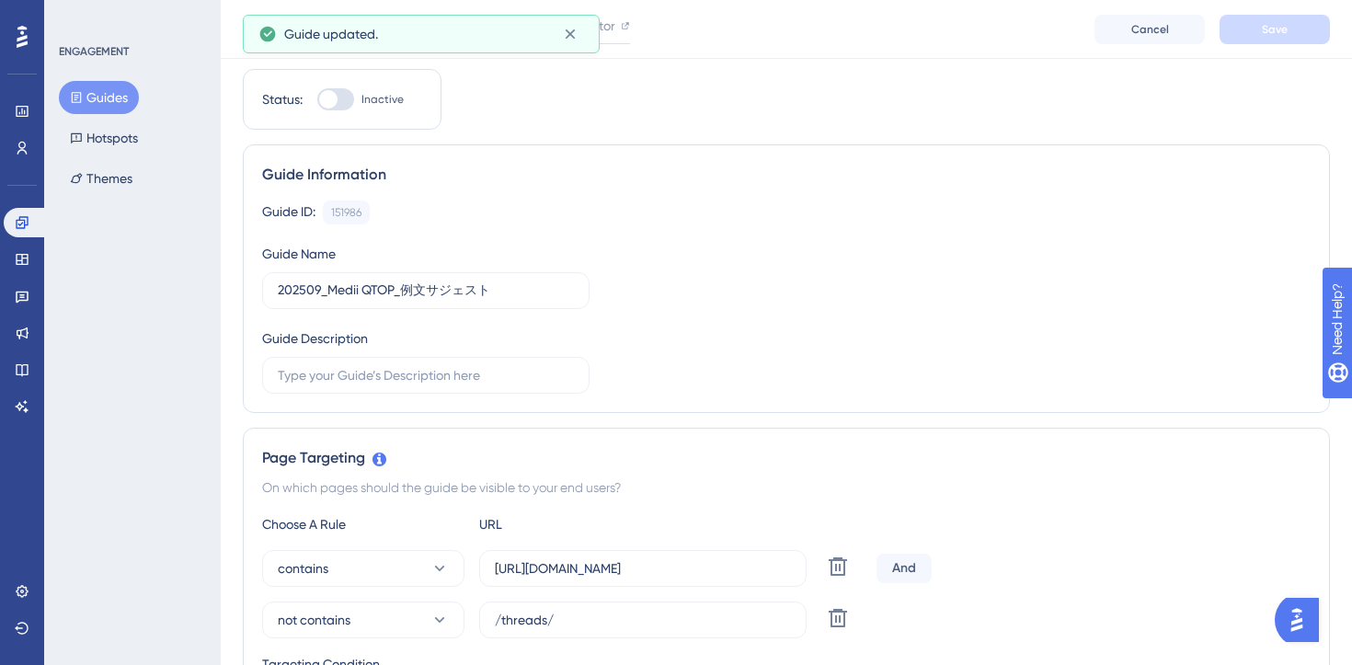
scroll to position [0, 0]
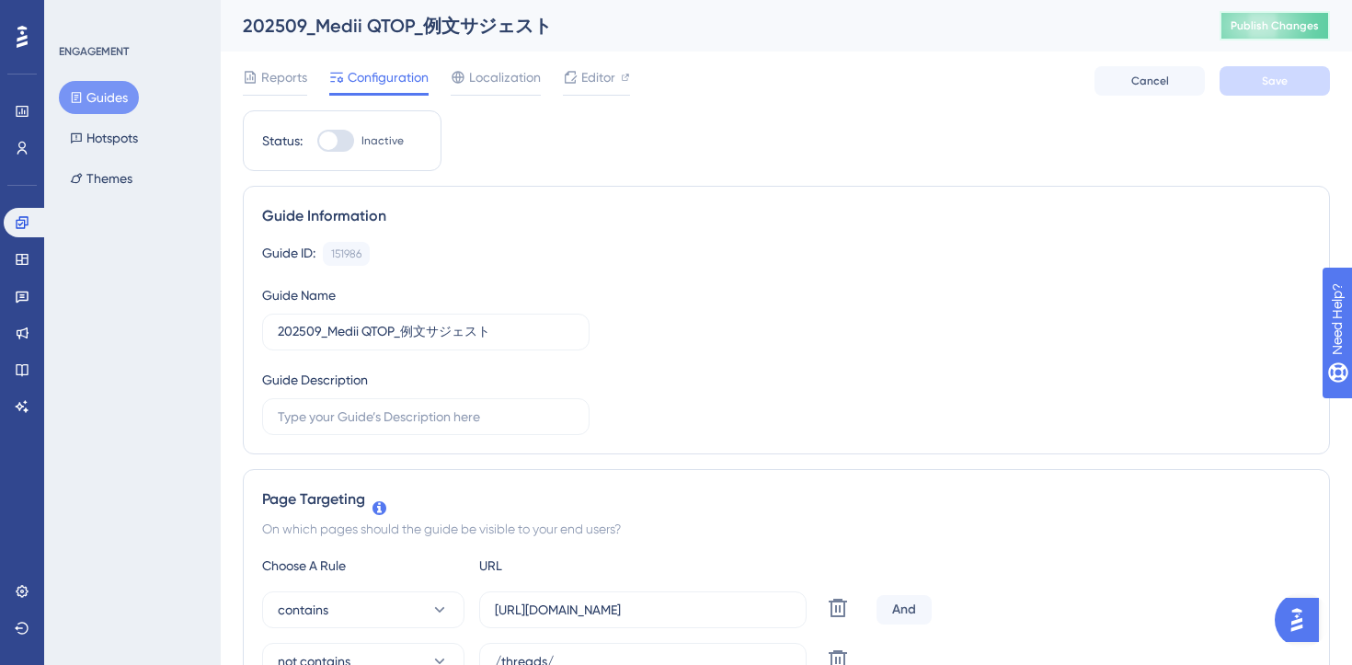
click at [1237, 28] on button "Publish Changes" at bounding box center [1274, 25] width 110 height 29
